Goal: Transaction & Acquisition: Purchase product/service

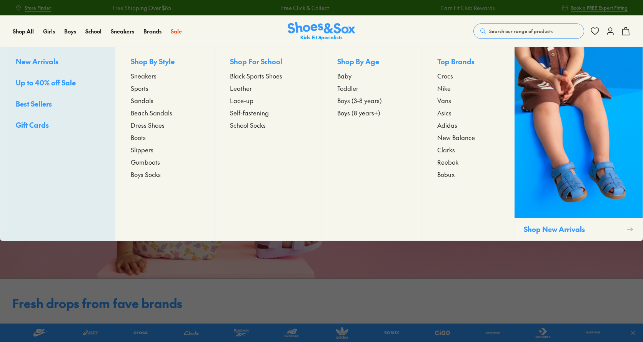
click at [140, 125] on span "Dress Shoes" at bounding box center [148, 124] width 34 height 9
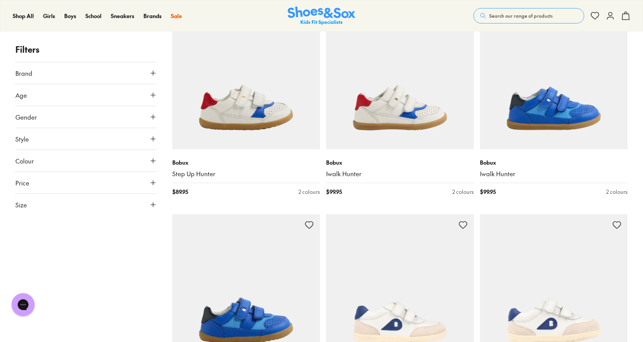
click at [134, 160] on button "Colour" at bounding box center [86, 161] width 142 height 22
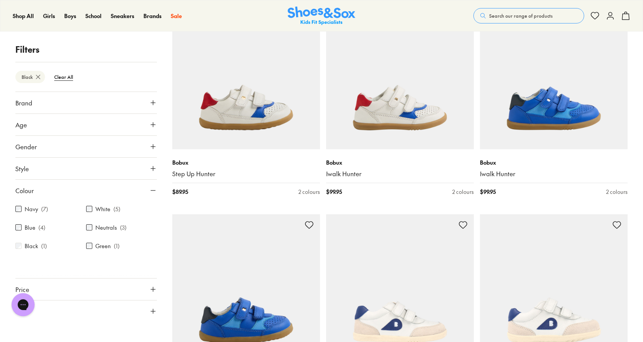
scroll to position [102, 0]
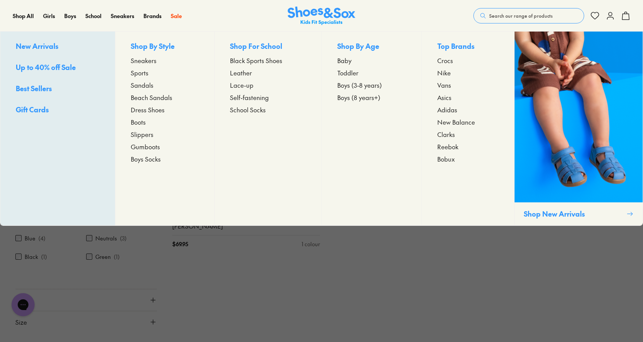
click at [140, 122] on span "Boots" at bounding box center [138, 121] width 15 height 9
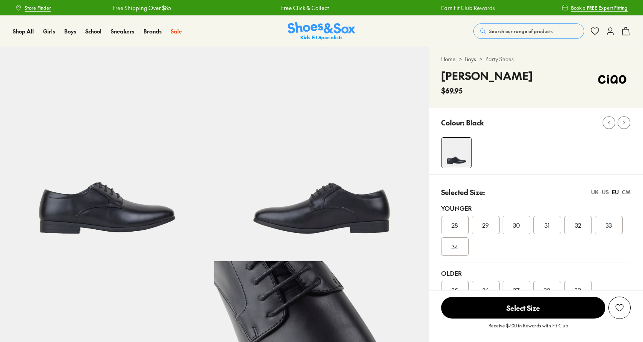
select select "*"
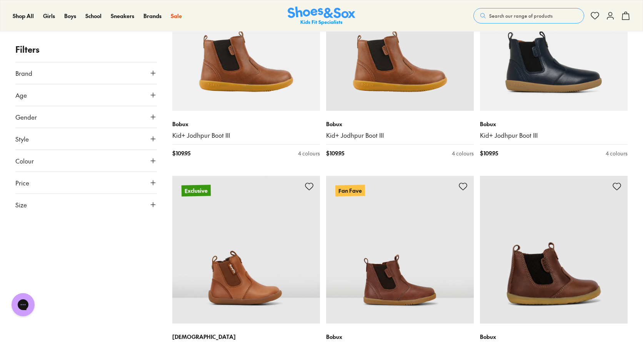
click at [151, 97] on icon at bounding box center [153, 95] width 8 height 8
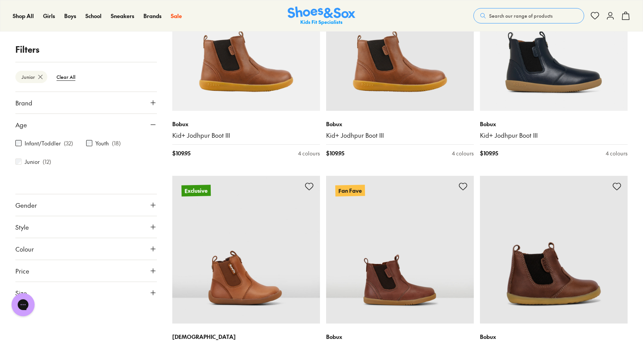
scroll to position [56, 0]
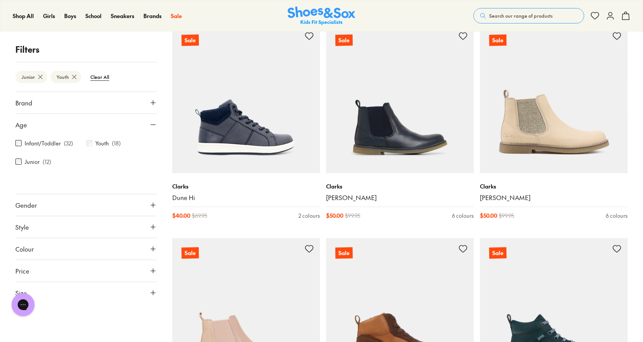
scroll to position [556, 0]
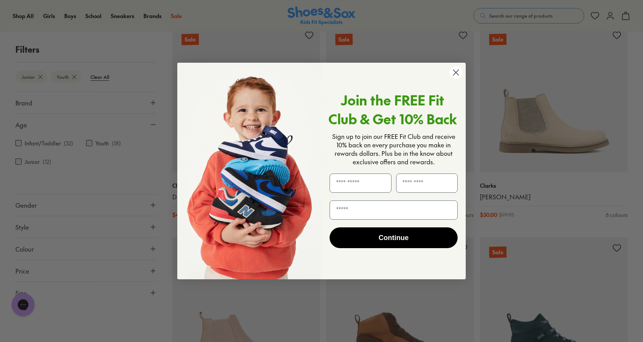
click at [458, 72] on circle "Close dialog" at bounding box center [456, 72] width 13 height 13
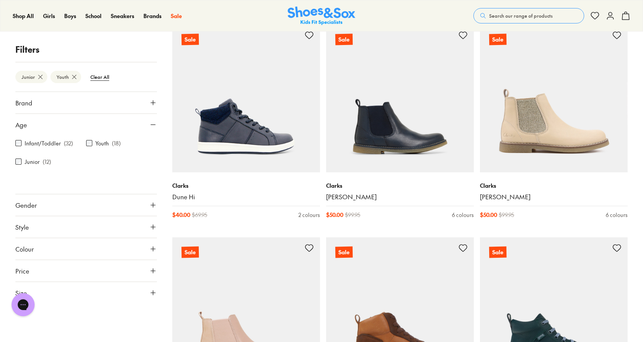
click at [127, 200] on button "Gender" at bounding box center [86, 205] width 142 height 22
click at [88, 226] on label "Boys" at bounding box center [86, 227] width 46 height 14
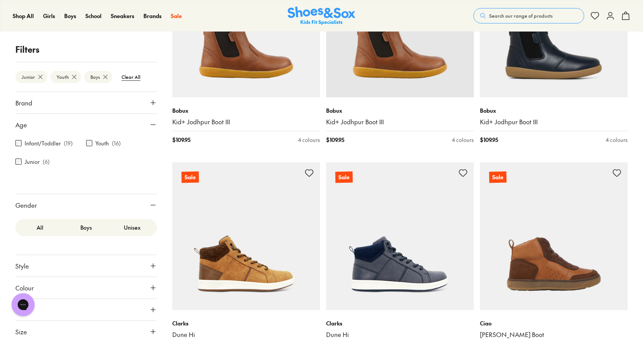
scroll to position [210, 0]
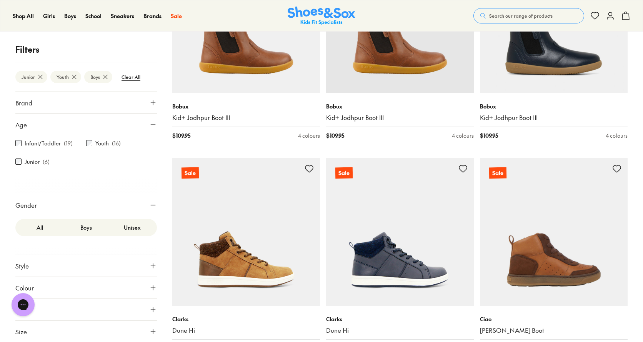
click at [83, 240] on div at bounding box center [86, 246] width 142 height 15
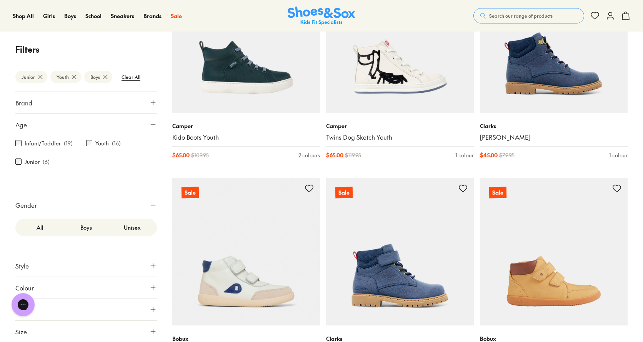
scroll to position [595, 0]
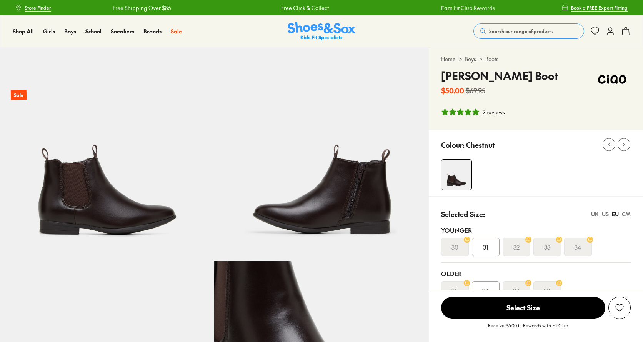
select select "*"
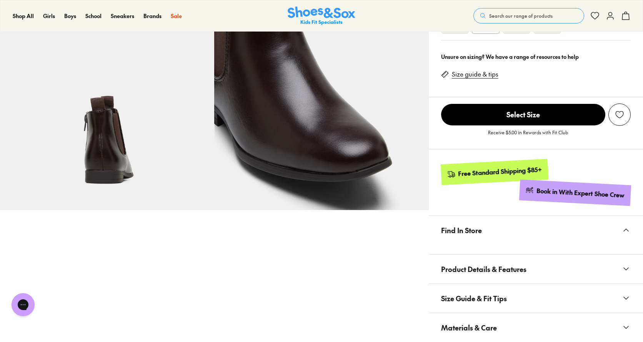
scroll to position [269, 0]
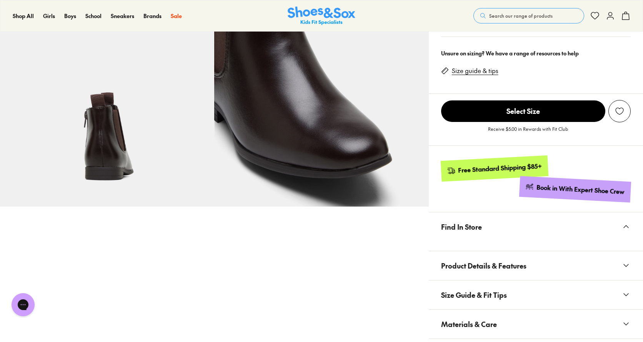
click at [506, 224] on button "Find In Store" at bounding box center [536, 226] width 214 height 29
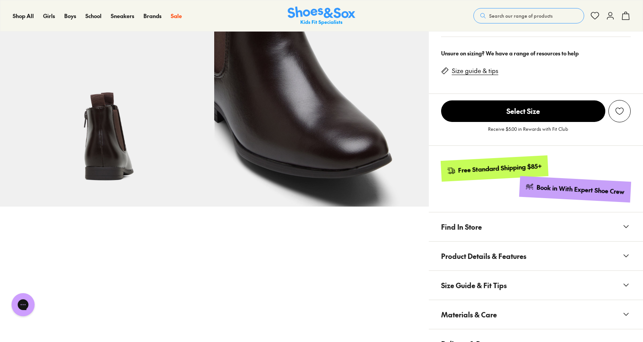
click at [473, 229] on span "Find In Store" at bounding box center [461, 226] width 41 height 23
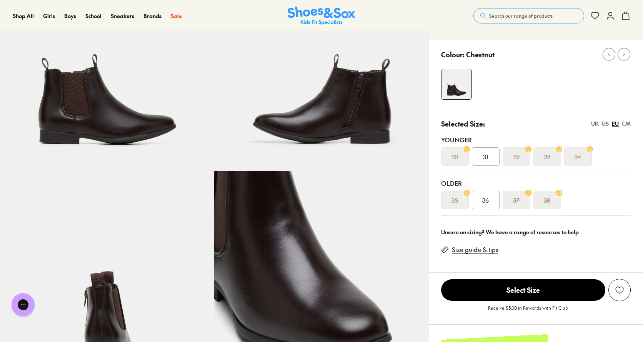
scroll to position [38, 0]
